Goal: Task Accomplishment & Management: Complete application form

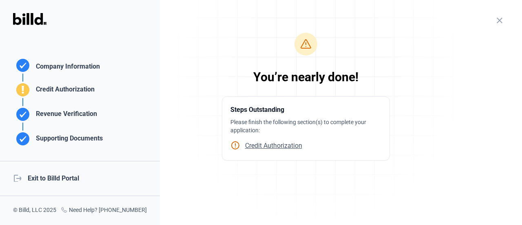
click at [60, 138] on div "Supporting Documents" at bounding box center [68, 139] width 70 height 13
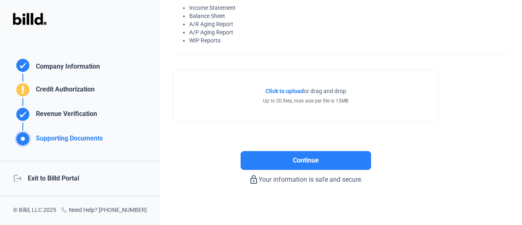
scroll to position [70, 0]
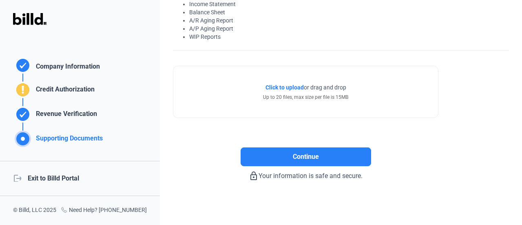
click at [282, 84] on span "Click to upload" at bounding box center [285, 87] width 38 height 7
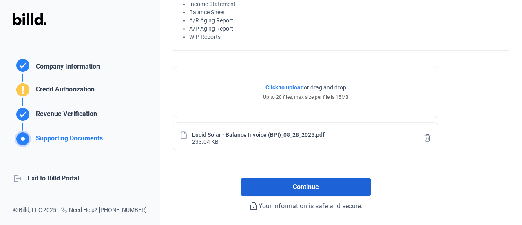
click at [288, 183] on button "Continue" at bounding box center [306, 186] width 131 height 19
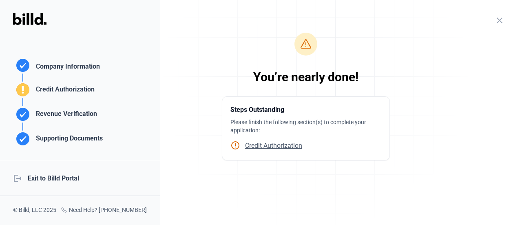
scroll to position [0, 0]
click at [47, 178] on div "logout Exit to Billd Portal" at bounding box center [80, 178] width 160 height 35
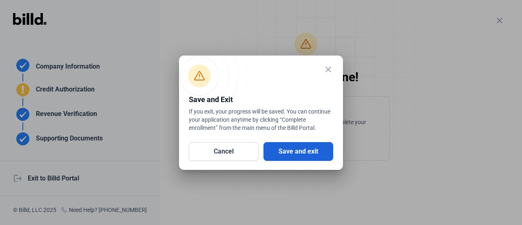
click at [288, 158] on button "Save and exit" at bounding box center [299, 151] width 70 height 19
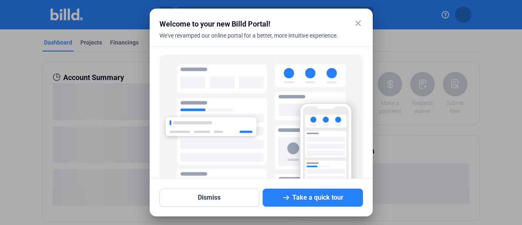
scroll to position [75, 0]
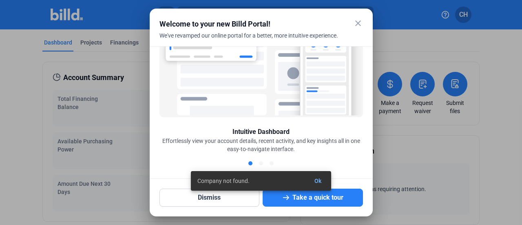
click at [357, 22] on mat-icon "close" at bounding box center [358, 23] width 10 height 10
